Goal: Information Seeking & Learning: Understand process/instructions

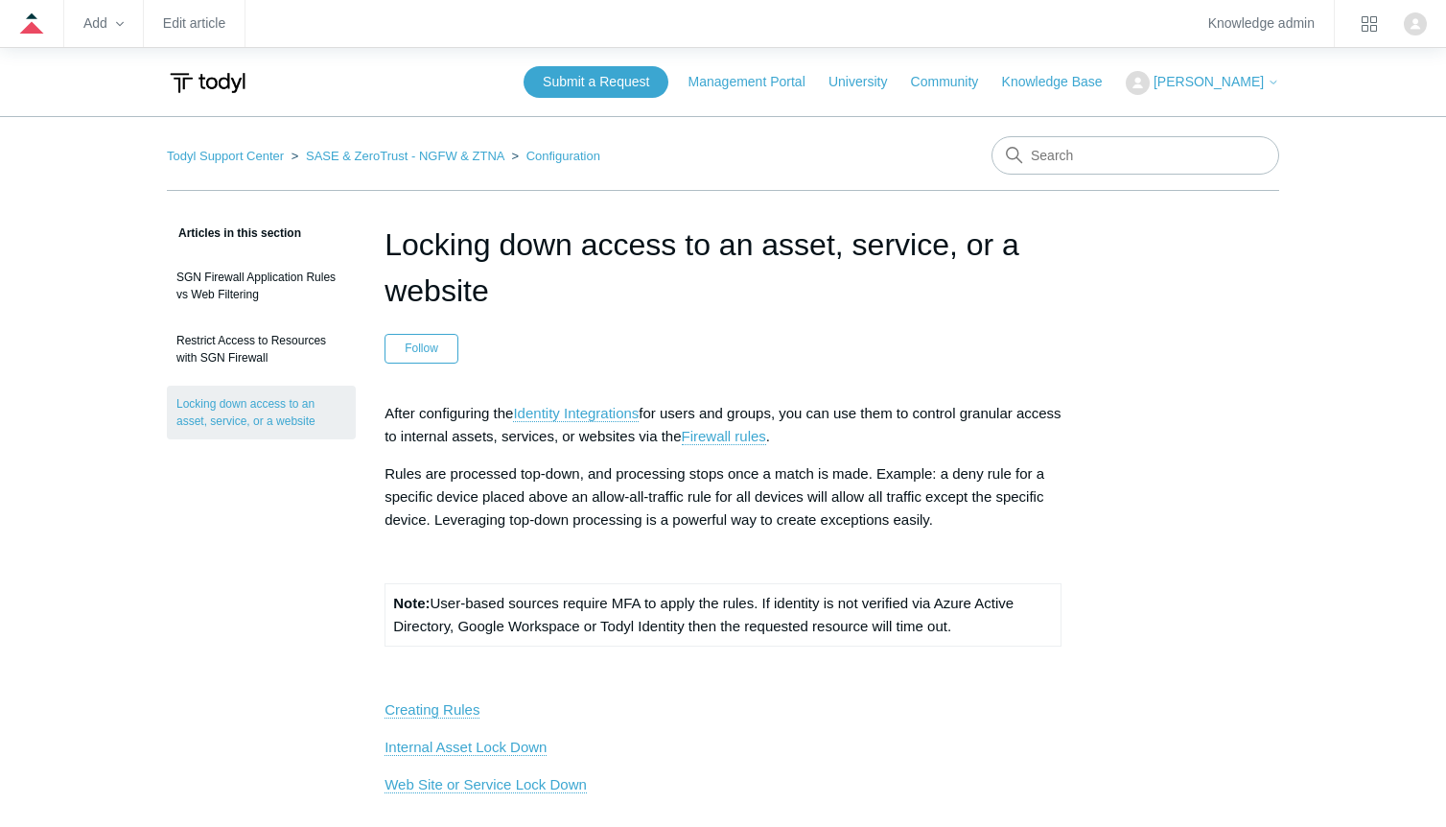
drag, startPoint x: 1178, startPoint y: 338, endPoint x: 1208, endPoint y: 369, distance: 42.7
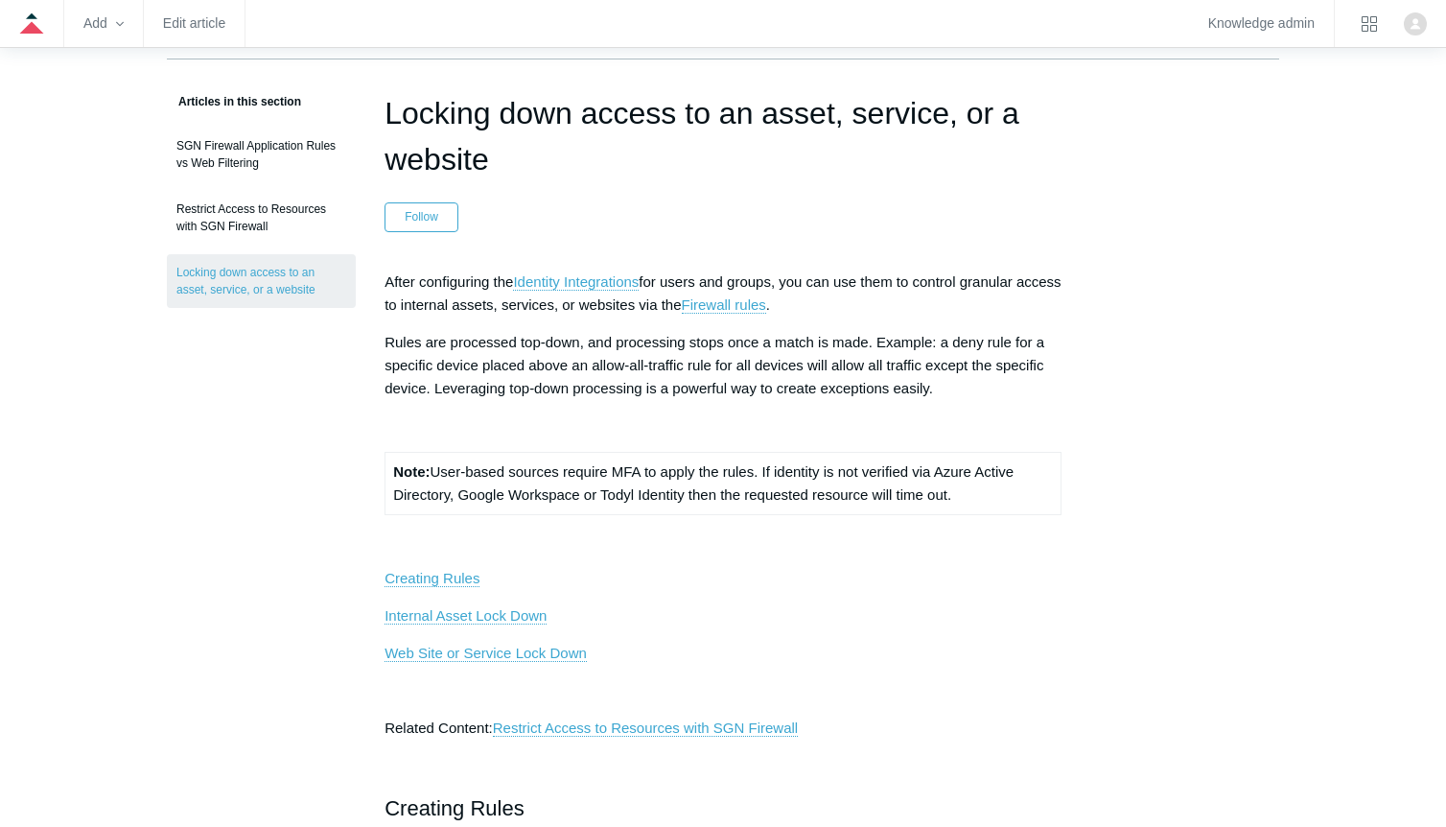
scroll to position [52, 0]
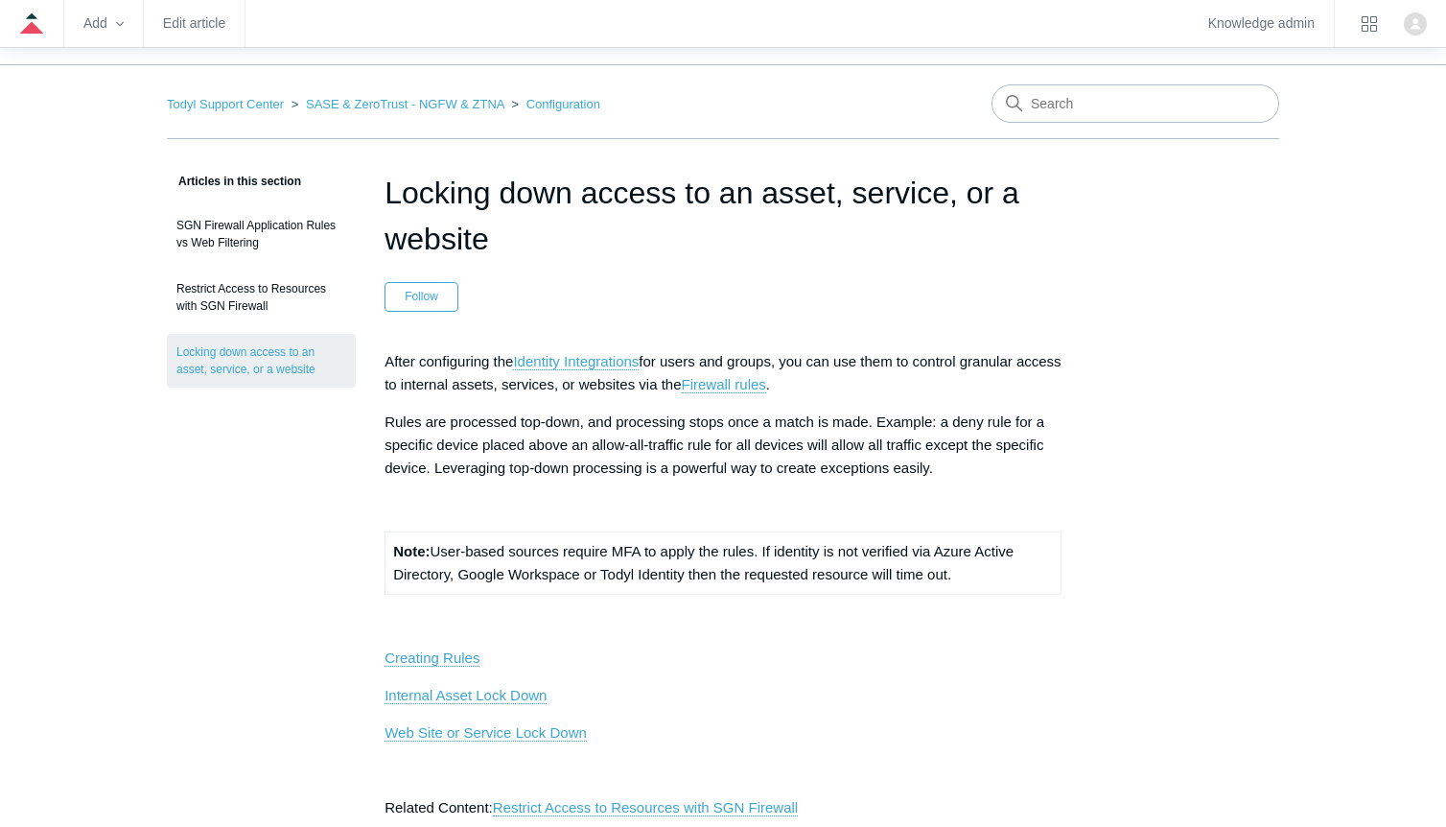
drag, startPoint x: 966, startPoint y: 363, endPoint x: 983, endPoint y: 364, distance: 16.3
click at [966, 363] on p "After configuring the Identity Integrations for users and groups, you can use t…" at bounding box center [722, 373] width 677 height 46
click at [1032, 375] on p "After configuring the Identity Integrations for users and groups, you can use t…" at bounding box center [722, 373] width 677 height 46
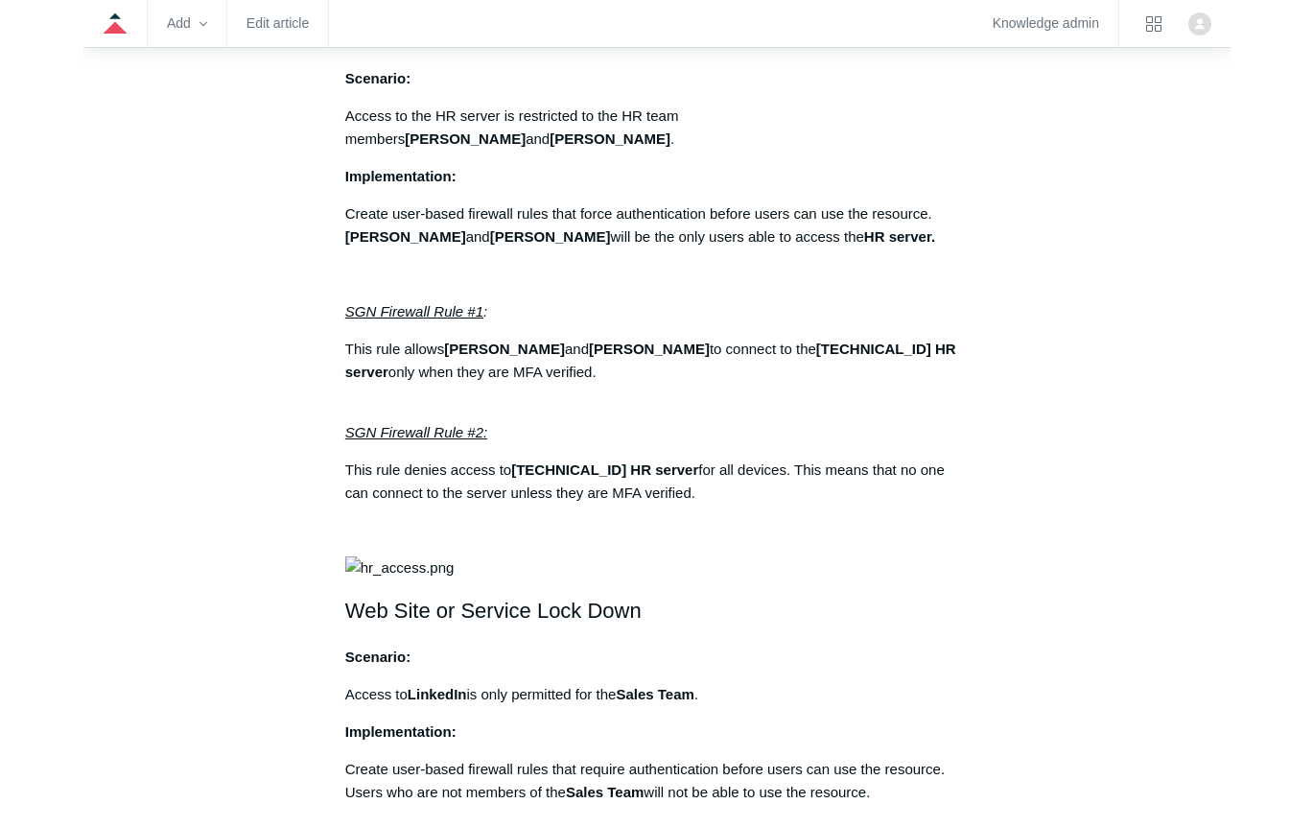
scroll to position [1086, 0]
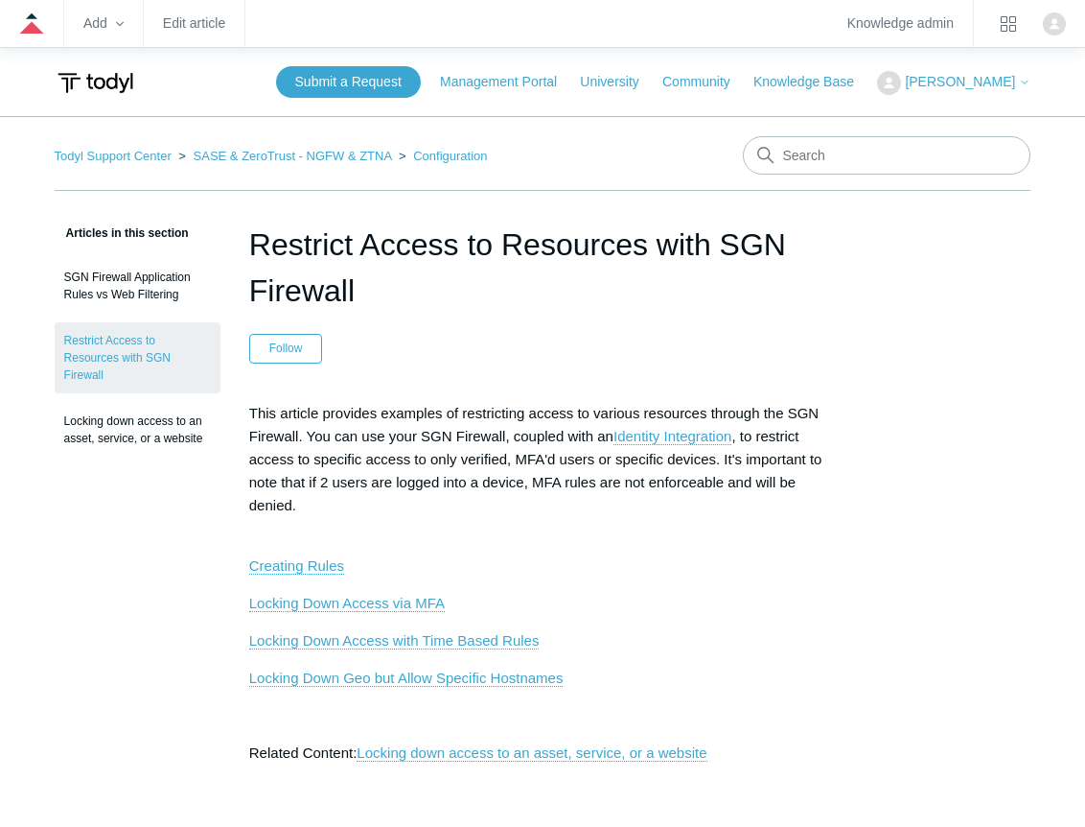
click at [750, 328] on header "Restrict Access to Resources with SGN Firewall Follow Not yet followed by anyone" at bounding box center [542, 292] width 587 height 142
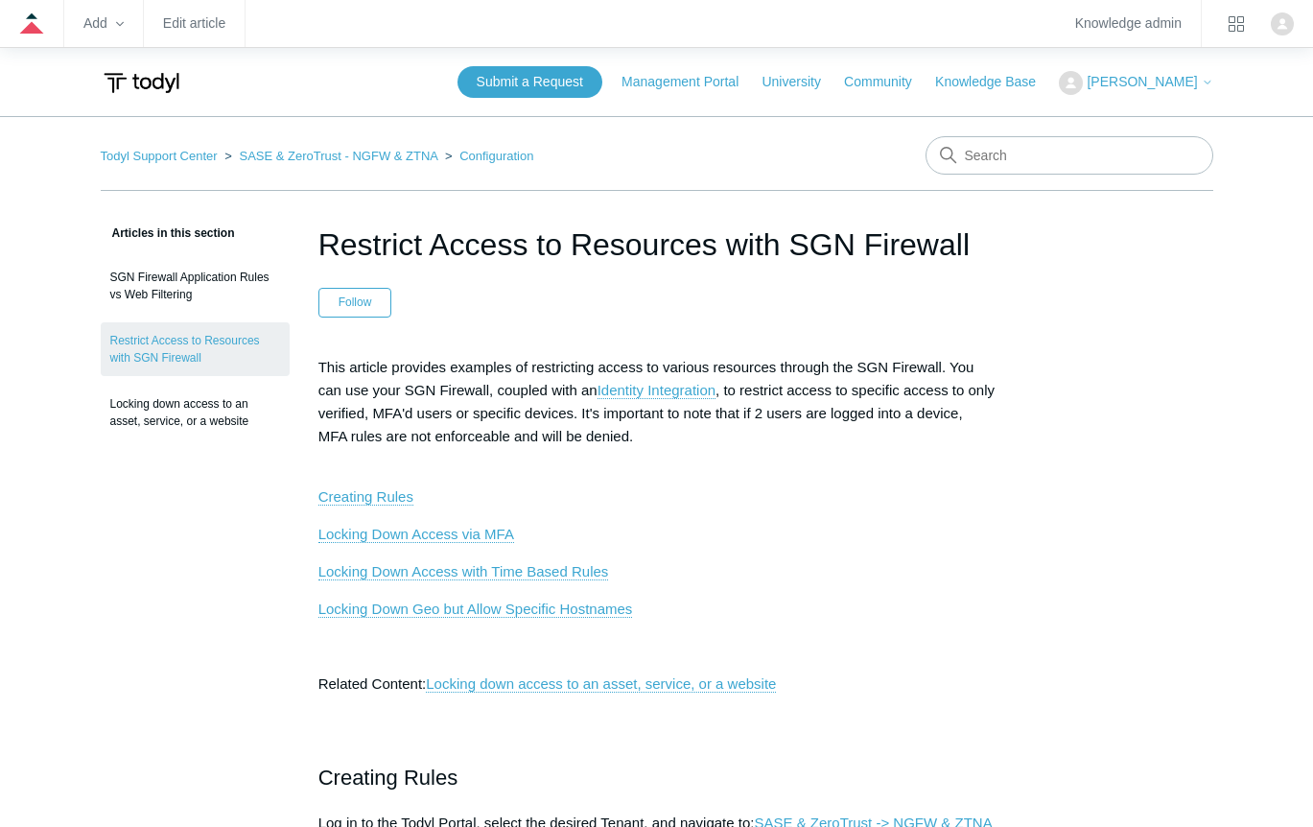
click at [888, 397] on p "This article provides examples of restricting access to various resources throu…" at bounding box center [656, 413] width 677 height 115
click at [937, 412] on p "This article provides examples of restricting access to various resources throu…" at bounding box center [656, 413] width 677 height 115
drag, startPoint x: 756, startPoint y: 420, endPoint x: 775, endPoint y: 500, distance: 81.9
click at [756, 420] on p "This article provides examples of restricting access to various resources throu…" at bounding box center [656, 413] width 677 height 115
drag, startPoint x: 669, startPoint y: 429, endPoint x: 634, endPoint y: 421, distance: 36.3
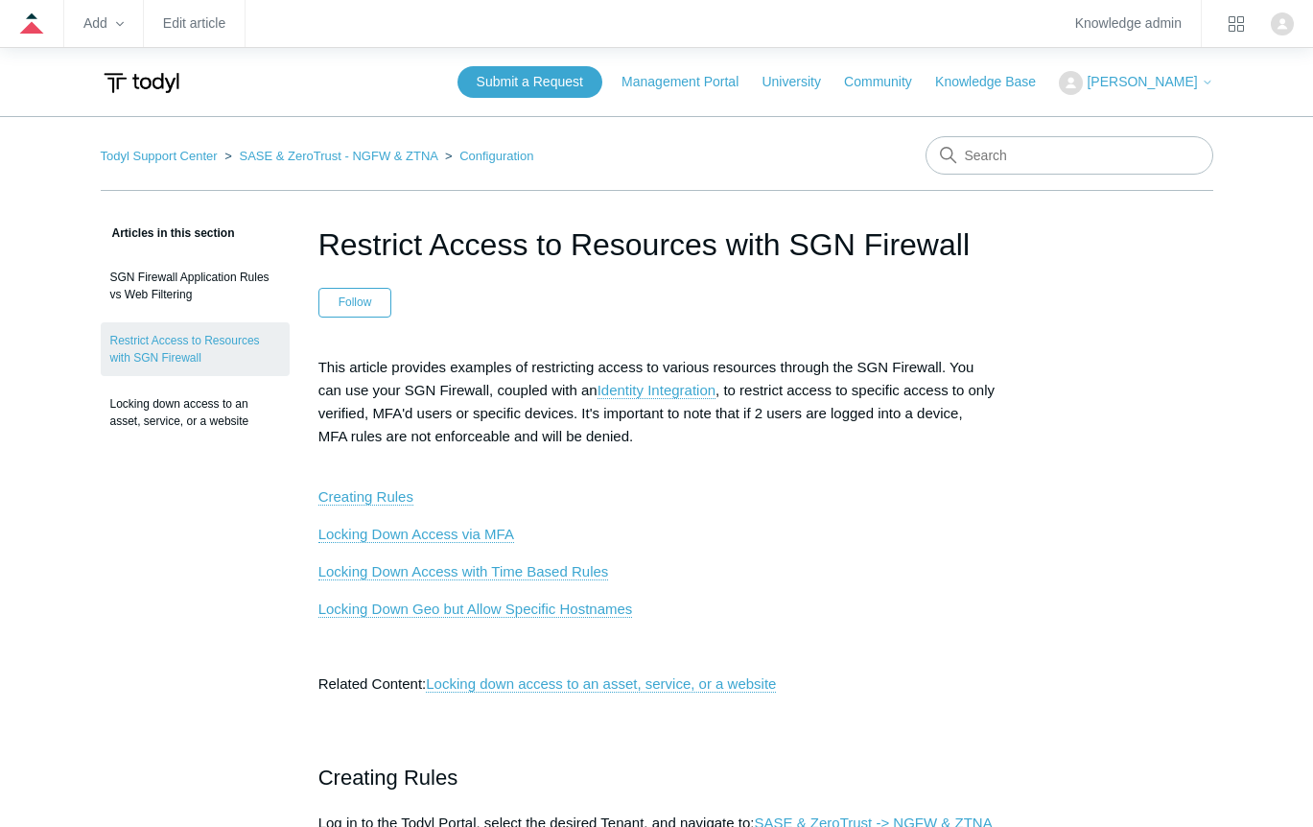
click at [669, 429] on p "This article provides examples of restricting access to various resources throu…" at bounding box center [656, 413] width 677 height 115
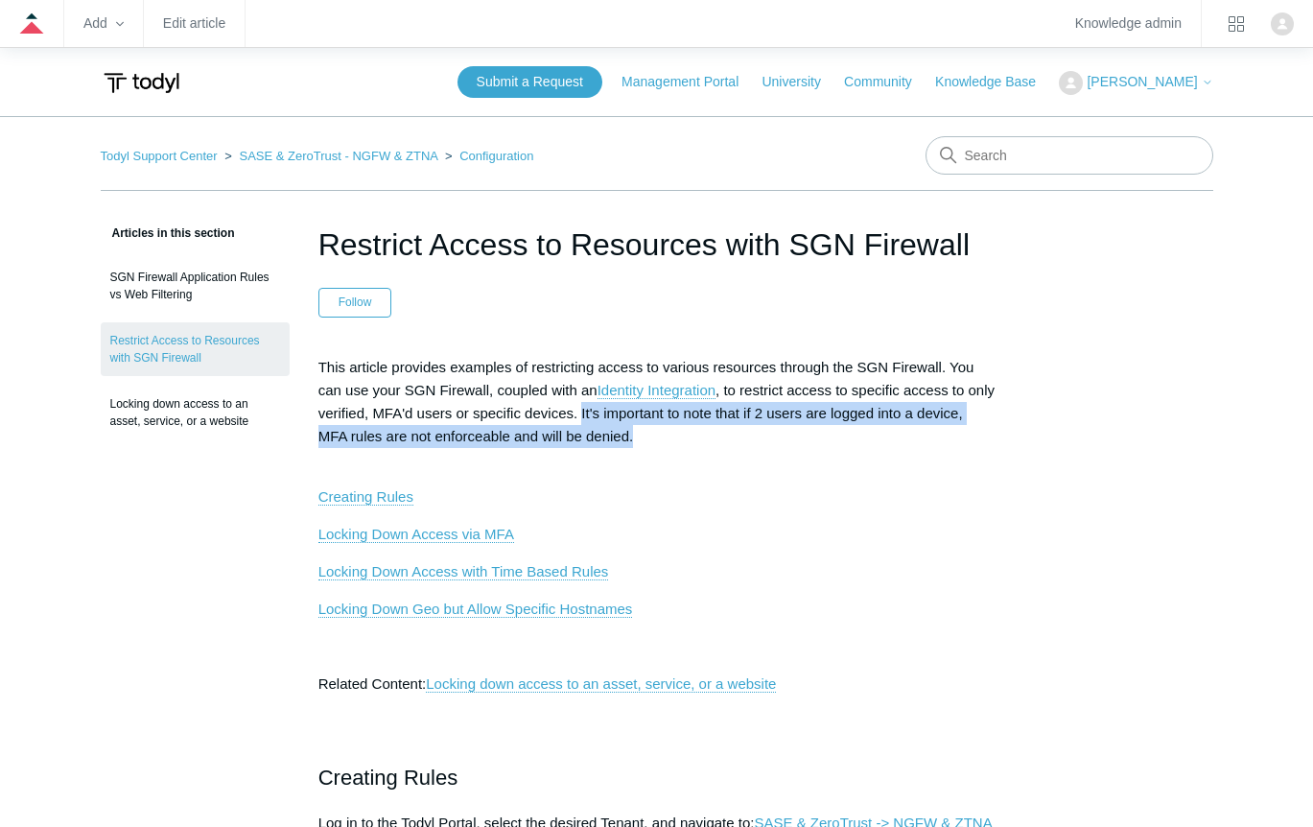
drag, startPoint x: 612, startPoint y: 411, endPoint x: 633, endPoint y: 435, distance: 31.9
click at [633, 435] on p "This article provides examples of restricting access to various resources throu…" at bounding box center [656, 413] width 677 height 115
copy p "It's important to note that if 2 users are logged into a device, MFA rules are …"
drag, startPoint x: 1026, startPoint y: 387, endPoint x: 1078, endPoint y: 35, distance: 356.6
